Goal: Find specific page/section: Find specific page/section

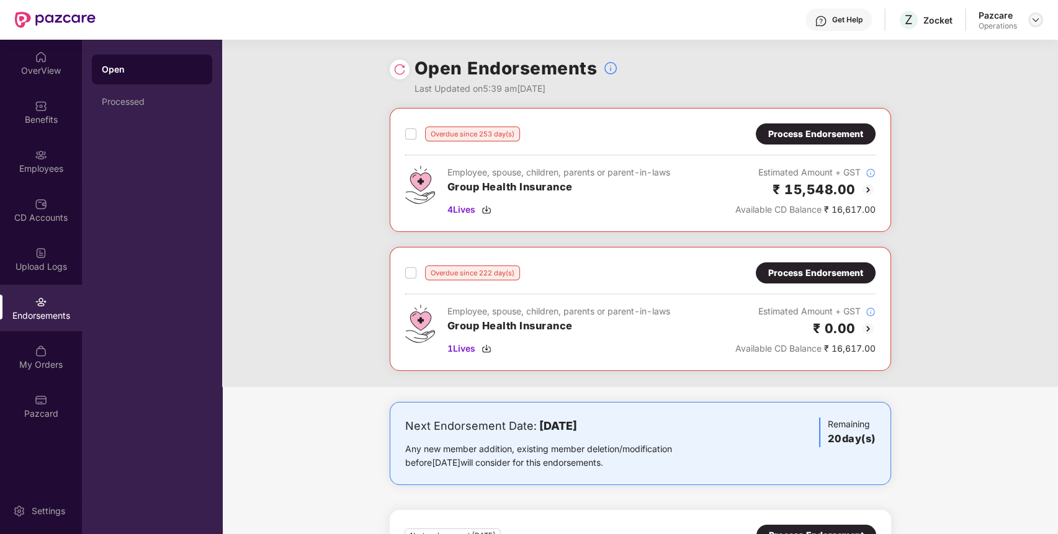
click at [1033, 17] on img at bounding box center [1036, 20] width 10 height 10
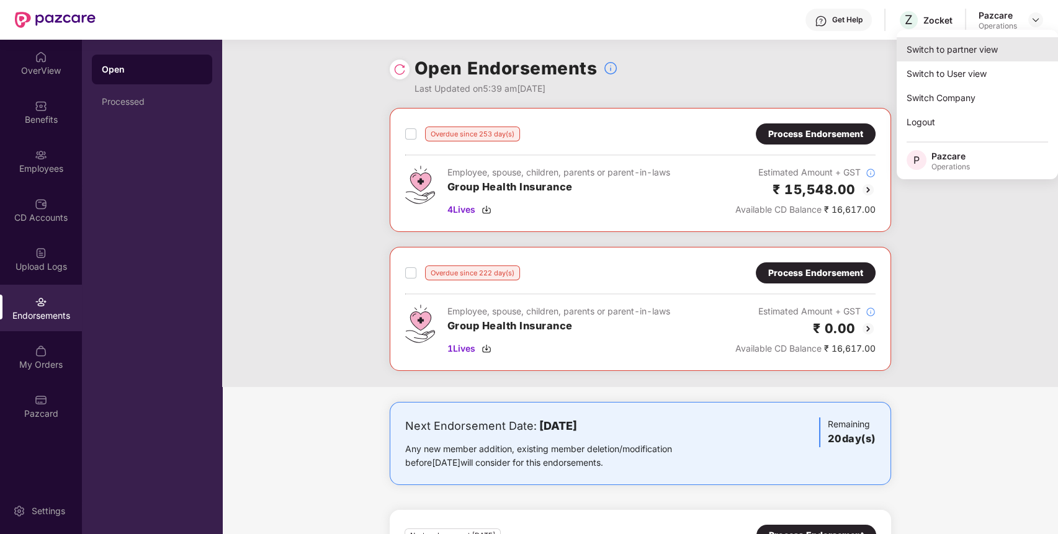
click at [998, 43] on div "Switch to partner view" at bounding box center [977, 49] width 161 height 24
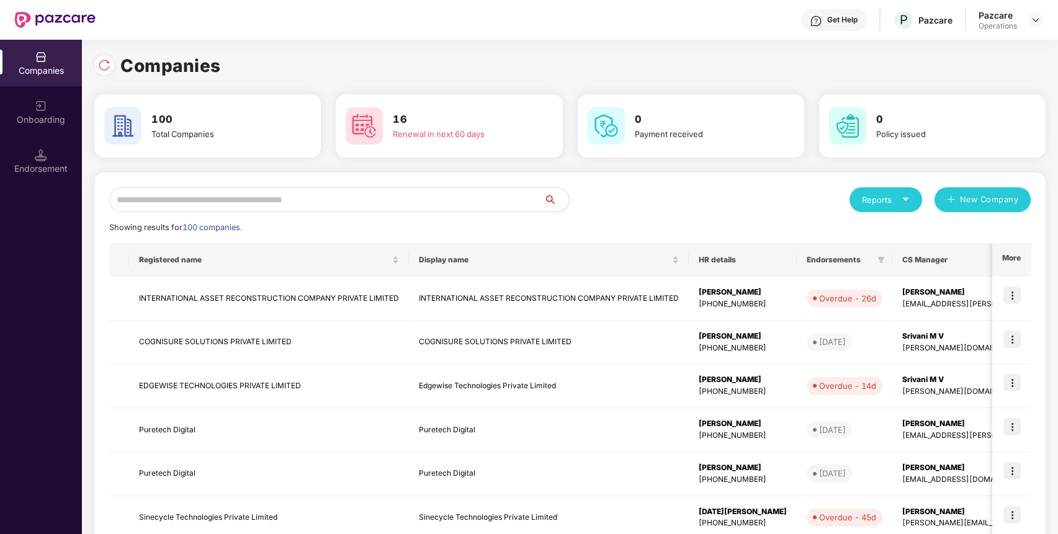
click at [486, 192] on input "text" at bounding box center [326, 199] width 435 height 25
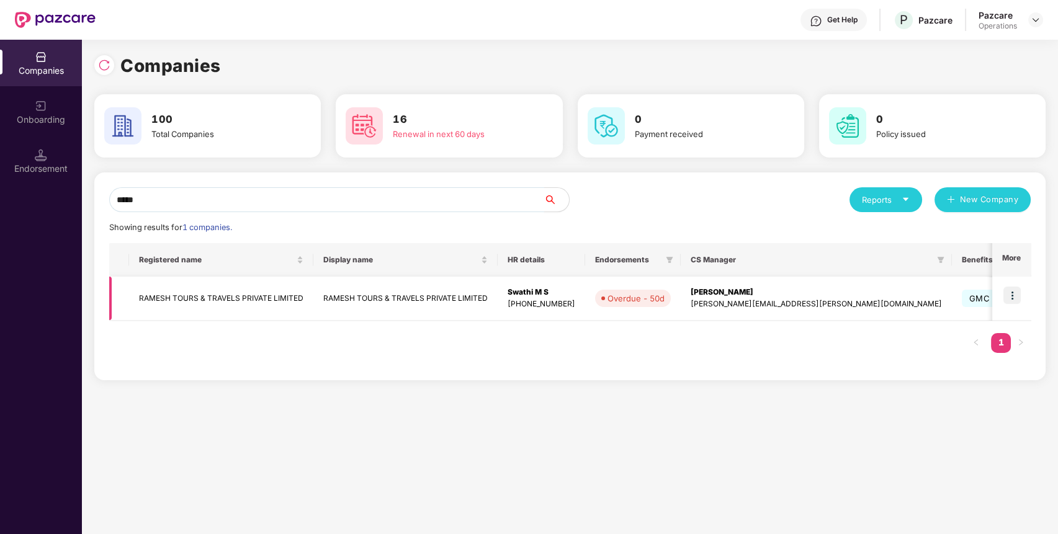
type input "*****"
click at [298, 292] on td "RAMESH TOURS & TRAVELS PRIVATE LIMITED" at bounding box center [221, 299] width 184 height 44
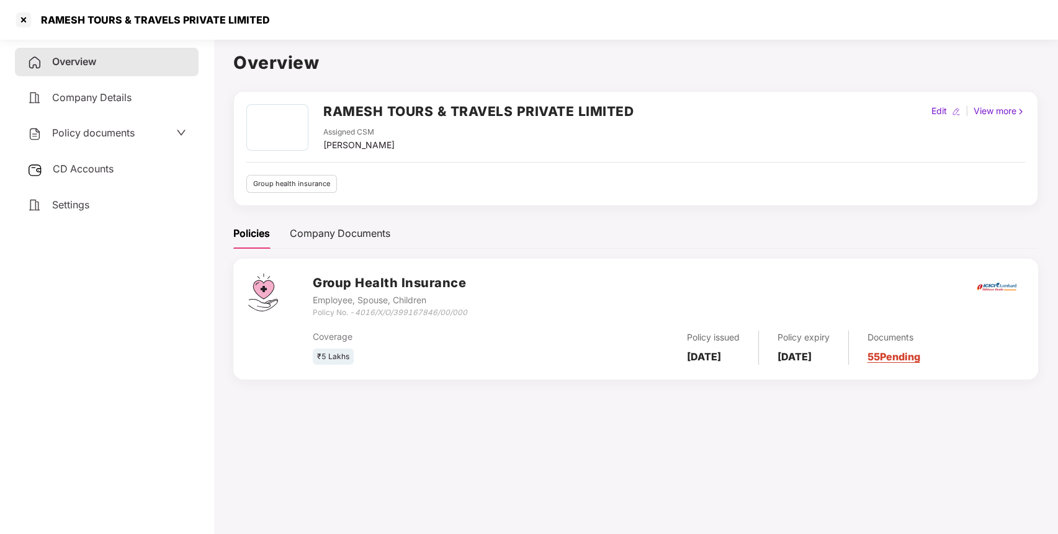
click at [452, 115] on h2 "RAMESH TOURS & TRAVELS PRIVATE LIMITED" at bounding box center [478, 111] width 310 height 20
copy h2 "RAMESH TOURS & TRAVELS PRIVATE LIMITED"
click at [452, 115] on h2 "RAMESH TOURS & TRAVELS PRIVATE LIMITED" at bounding box center [478, 111] width 310 height 20
